Goal: Navigation & Orientation: Find specific page/section

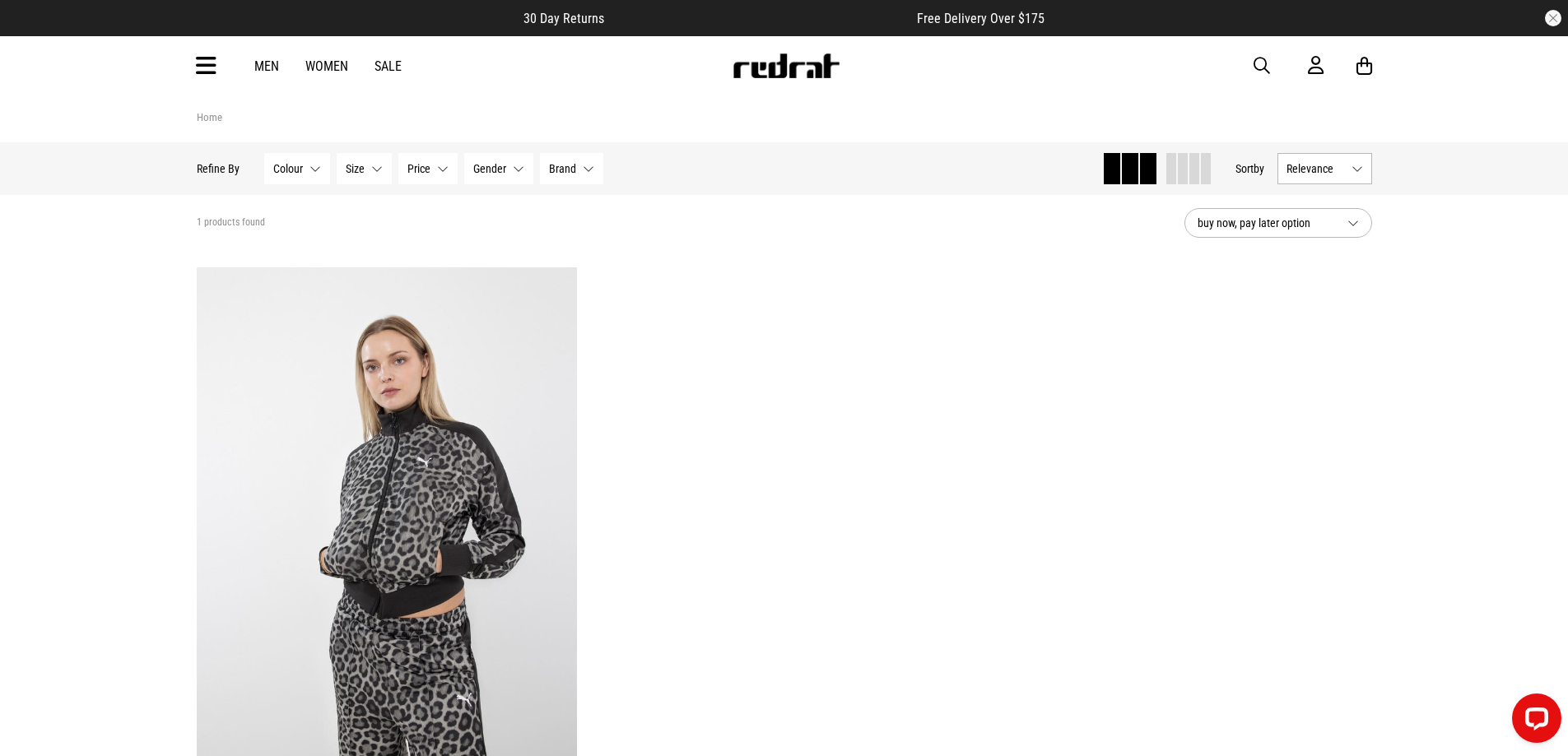
click at [787, 66] on img at bounding box center [786, 65] width 108 height 25
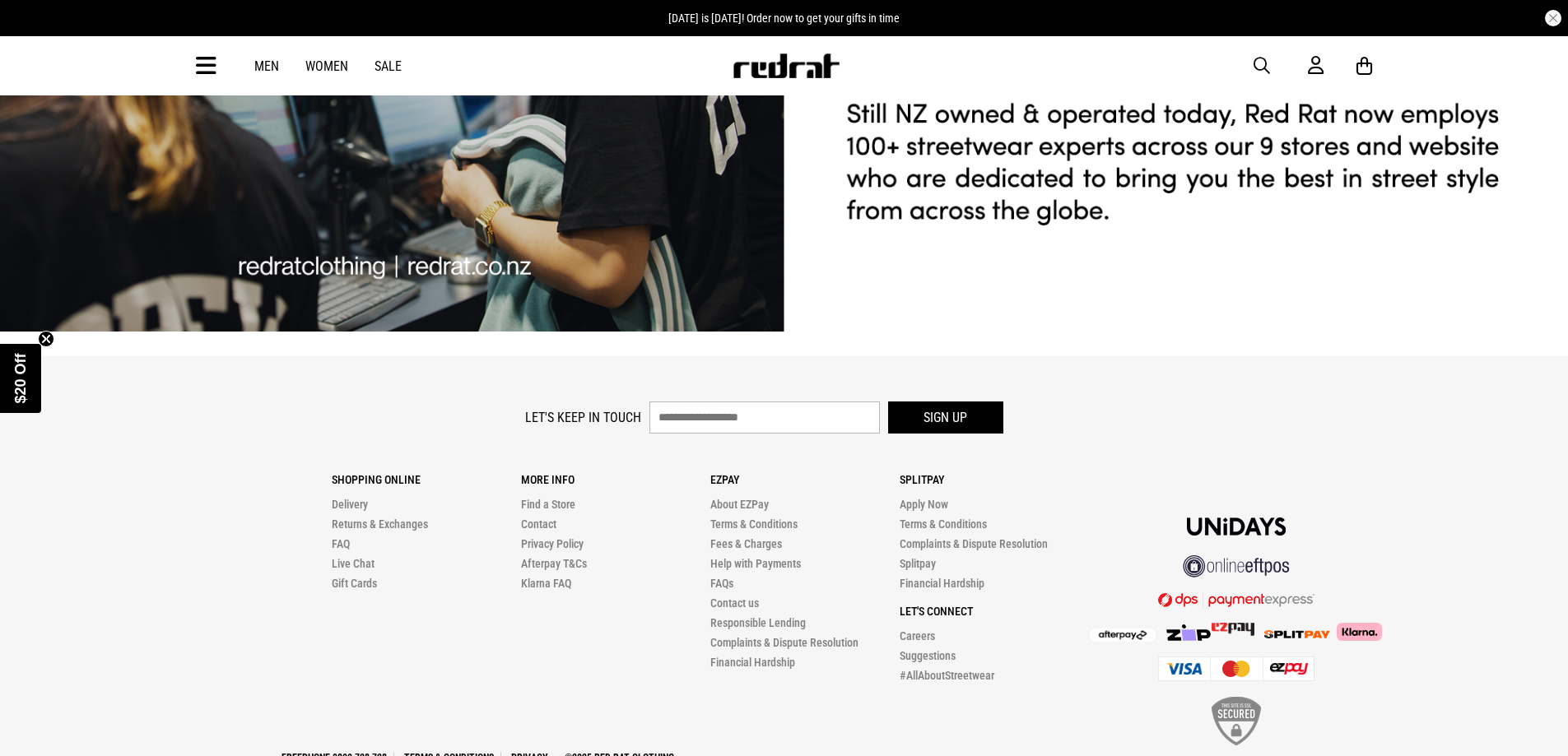
scroll to position [4148, 0]
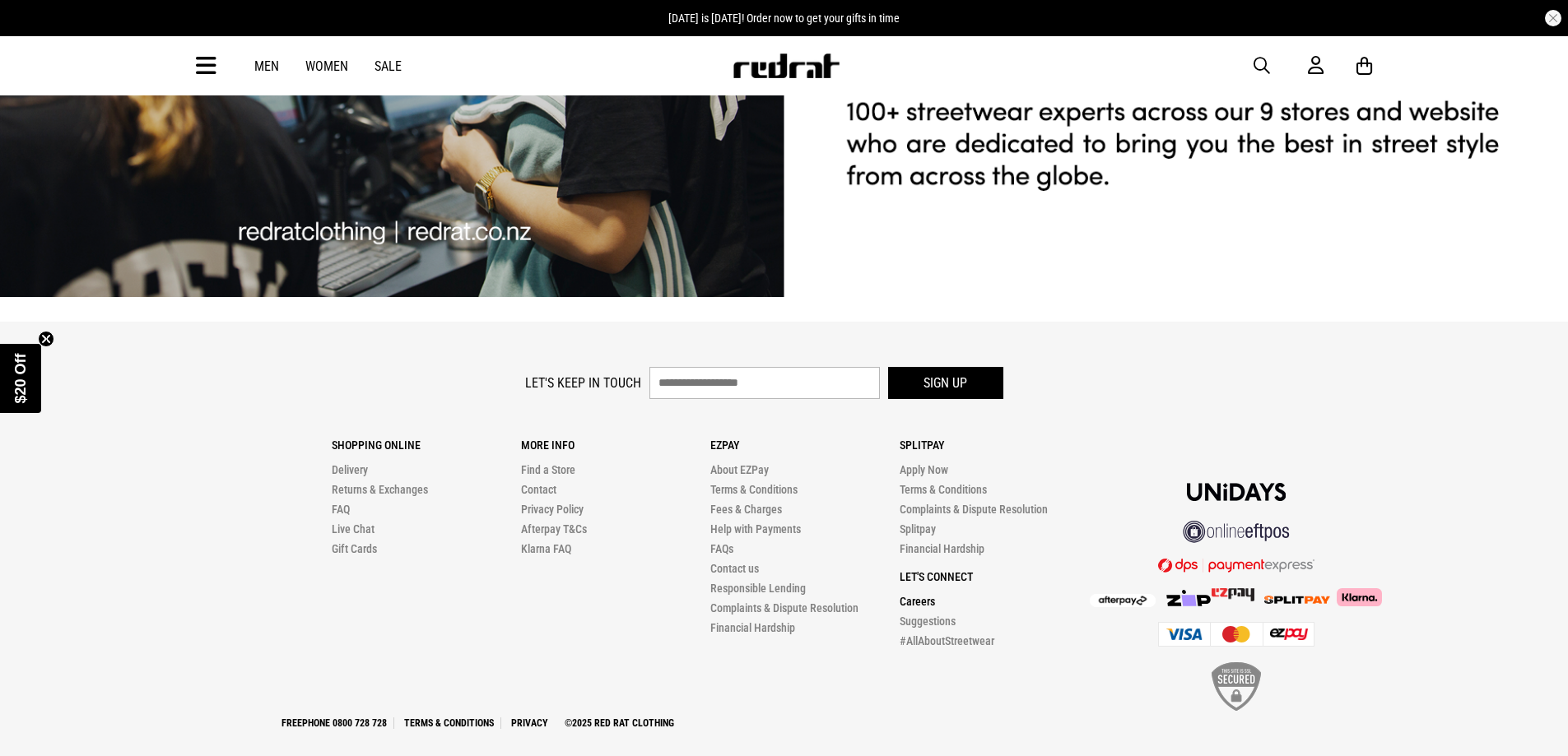
click at [916, 595] on link "Careers" at bounding box center [917, 601] width 35 height 13
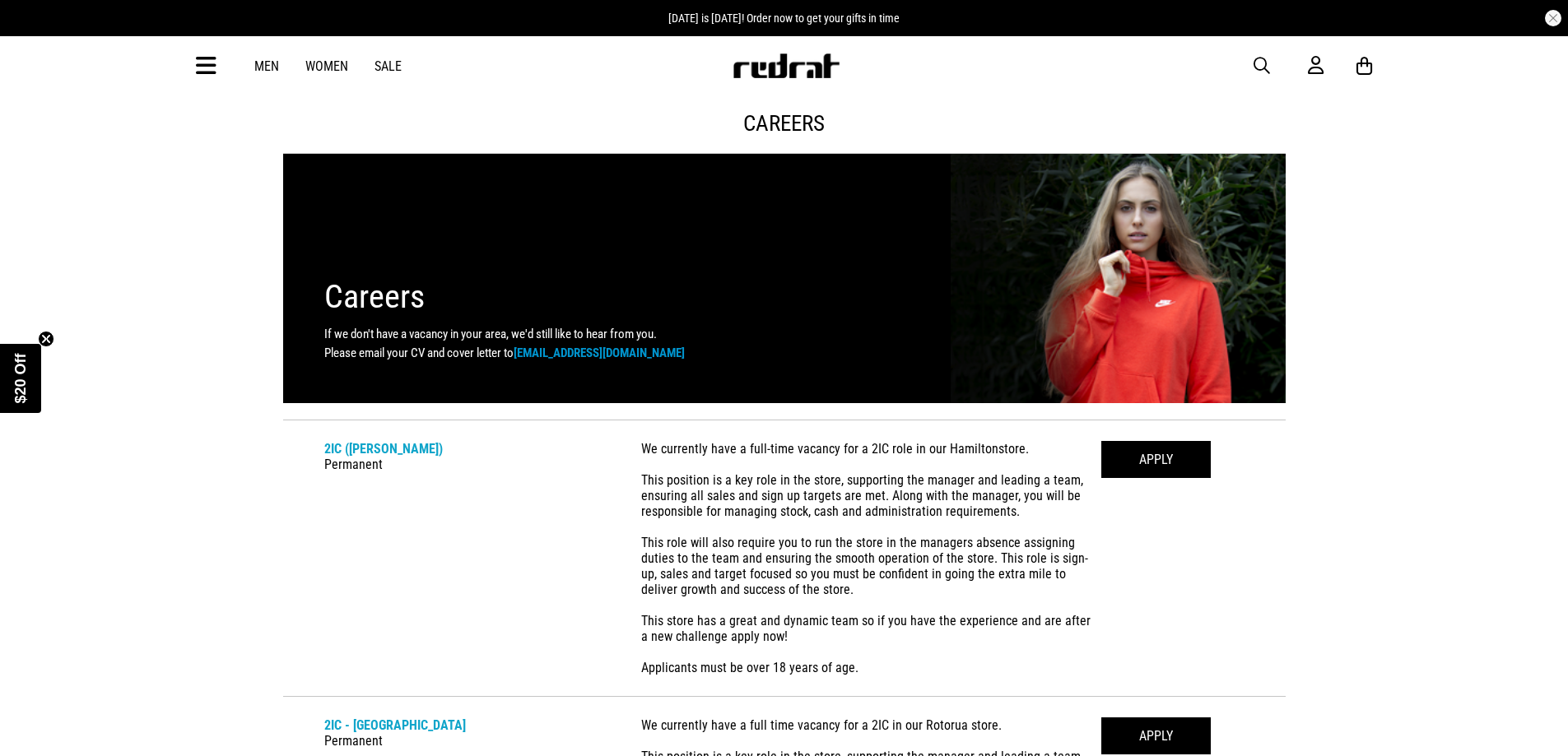
click at [778, 65] on img at bounding box center [786, 65] width 108 height 25
